Goal: Task Accomplishment & Management: Manage account settings

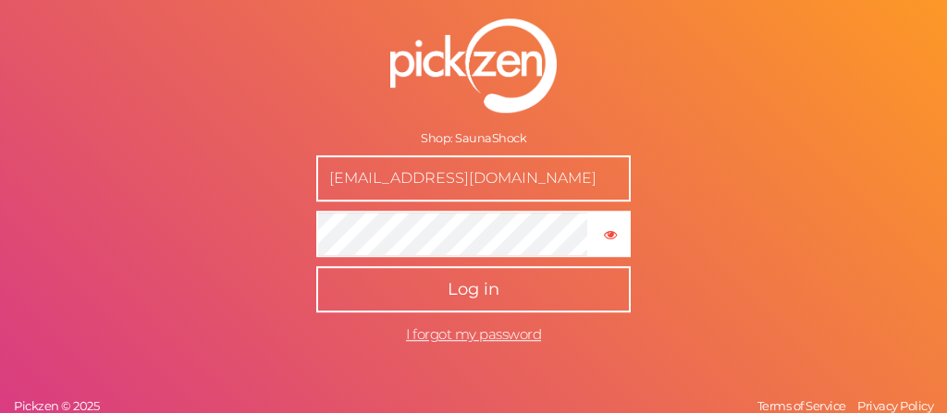
click at [450, 303] on button "Log in" at bounding box center [473, 289] width 314 height 46
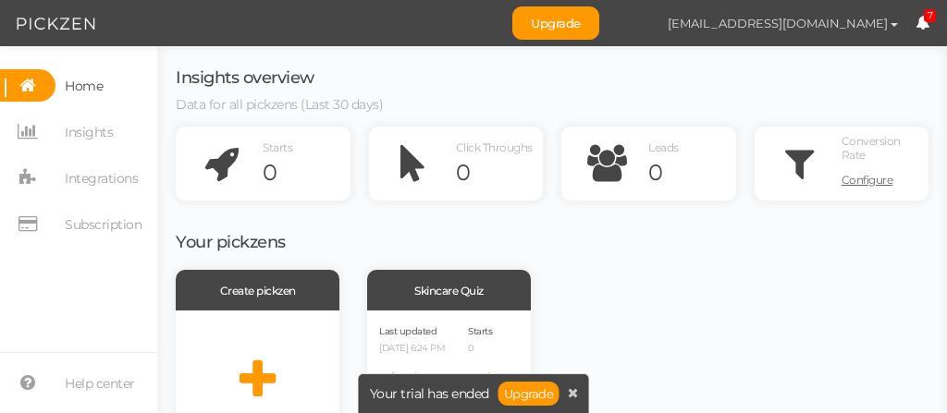
click at [892, 23] on span "button" at bounding box center [893, 25] width 7 height 4
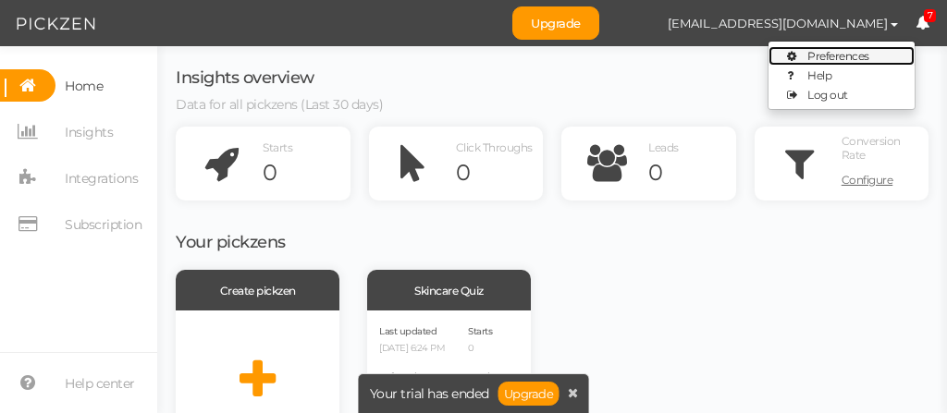
click at [841, 51] on span "Preferences" at bounding box center [838, 56] width 62 height 14
select select "Europe/[GEOGRAPHIC_DATA]"
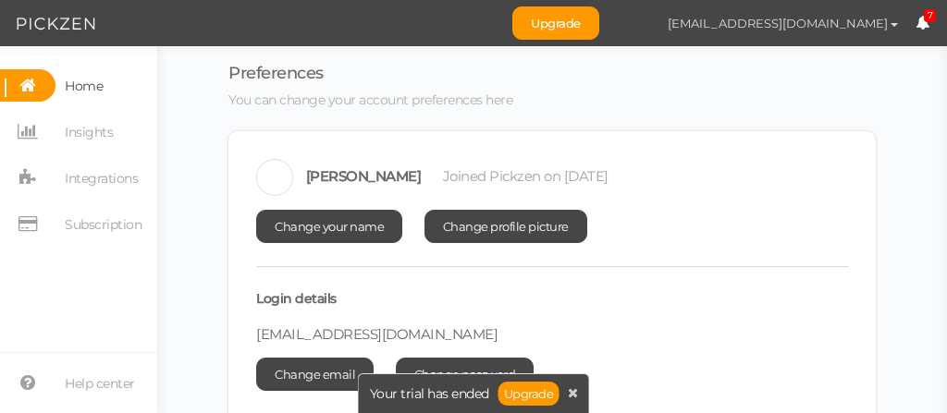
click at [784, 29] on span "[EMAIL_ADDRESS][DOMAIN_NAME]" at bounding box center [777, 23] width 220 height 15
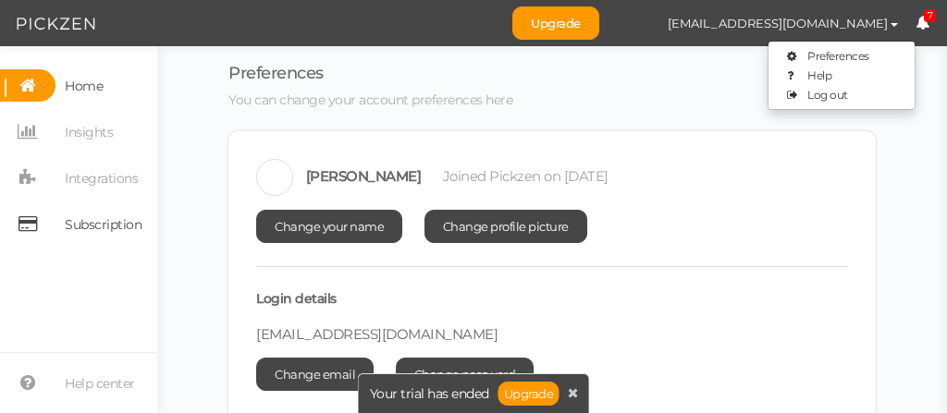
click at [84, 230] on span "Subscription" at bounding box center [103, 225] width 77 height 30
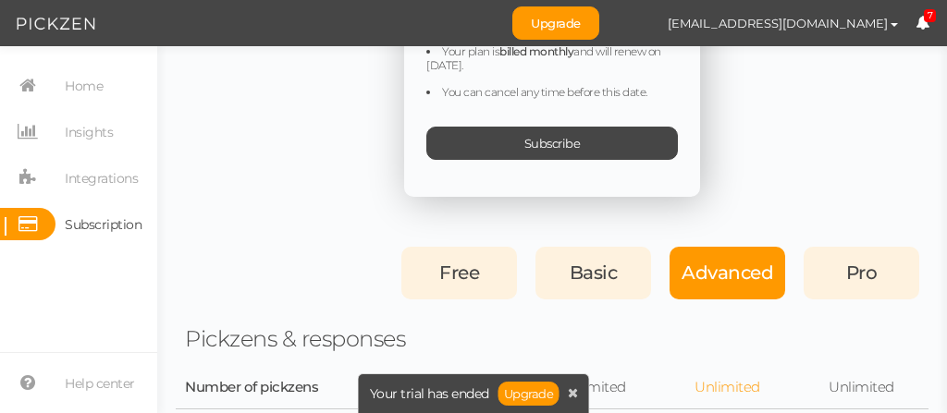
scroll to position [620, 0]
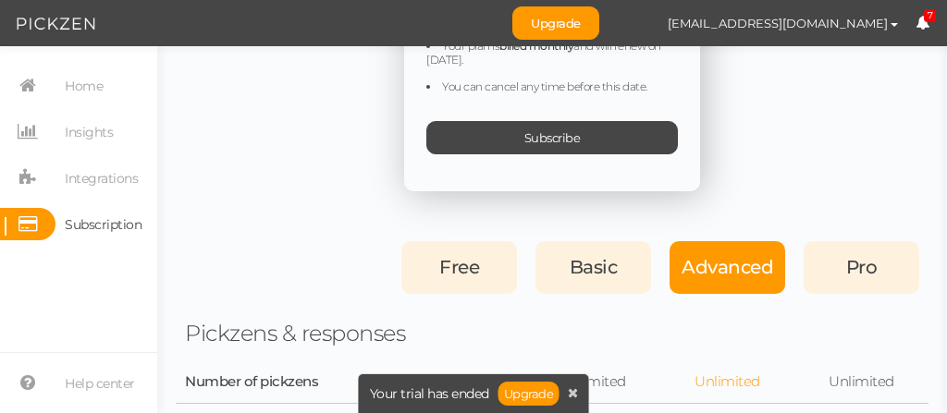
click at [444, 266] on span "Free" at bounding box center [459, 267] width 40 height 22
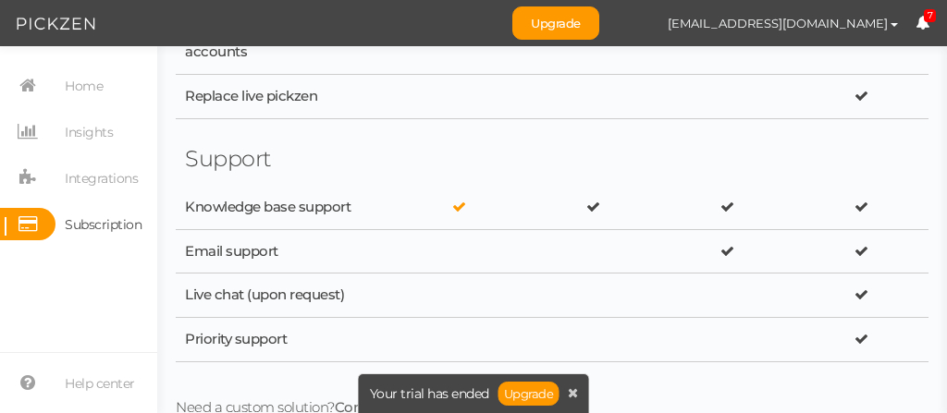
scroll to position [3811, 0]
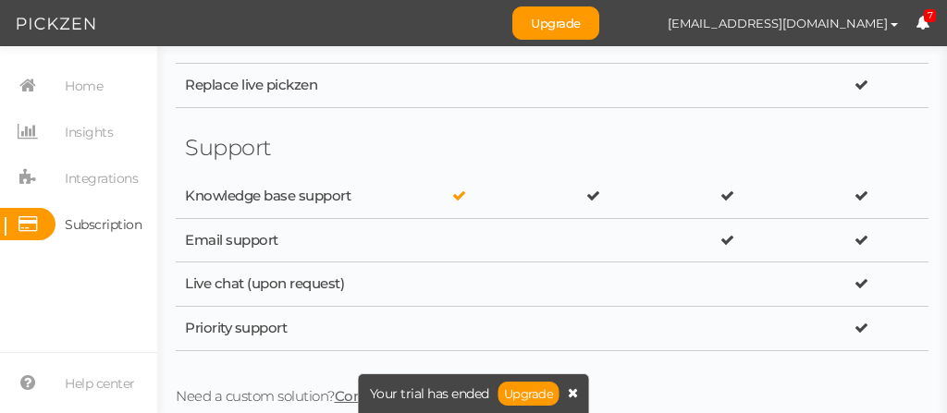
click at [572, 398] on icon at bounding box center [573, 392] width 10 height 13
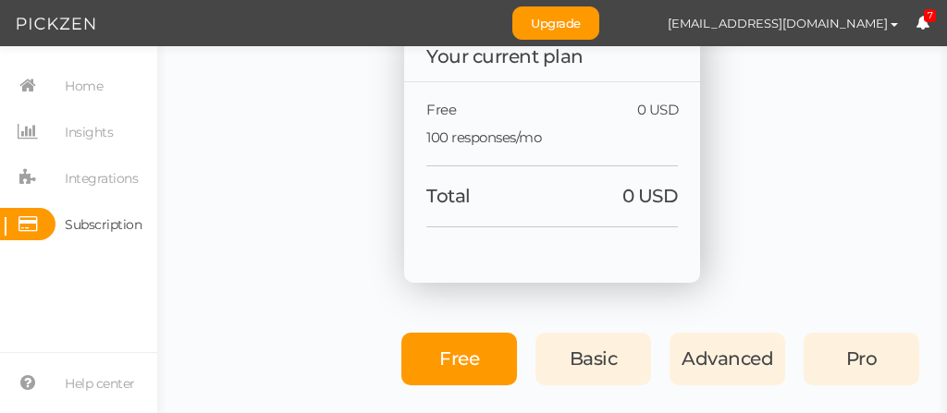
scroll to position [453, 0]
